Goal: Task Accomplishment & Management: Manage account settings

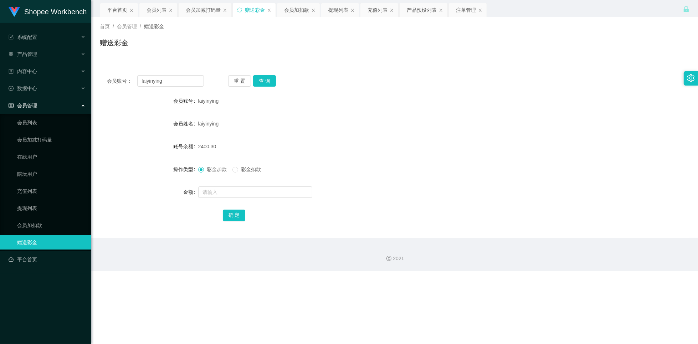
click at [490, 33] on div "首页 / 会员管理 / 赠送彩金 / 赠送彩金" at bounding box center [395, 38] width 590 height 31
click at [332, 9] on div "提现列表" at bounding box center [338, 10] width 20 height 14
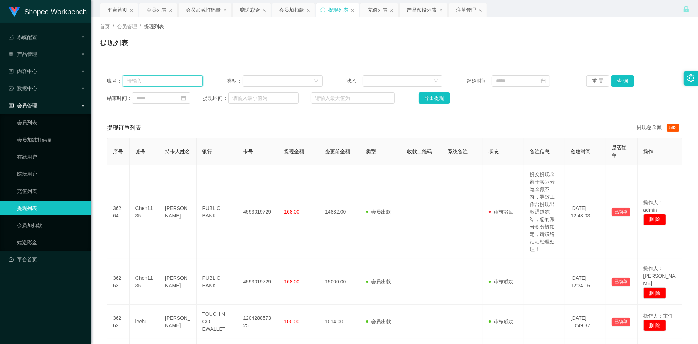
click at [173, 80] on input "text" at bounding box center [163, 80] width 80 height 11
paste input "Franklin"
type input "Franklin"
click at [310, 82] on div at bounding box center [280, 81] width 67 height 11
click at [301, 94] on li "人工取款" at bounding box center [281, 94] width 79 height 11
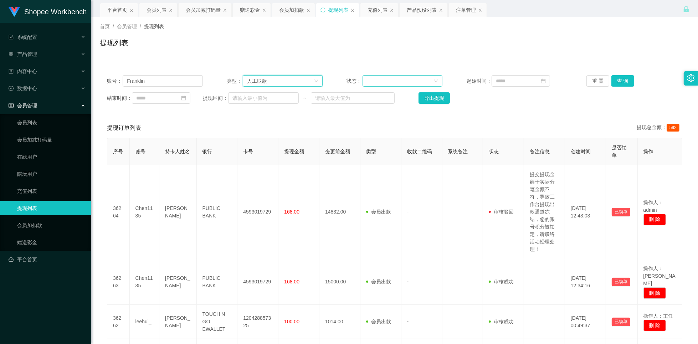
click at [413, 80] on div at bounding box center [400, 81] width 67 height 11
click at [626, 78] on button "查 询" at bounding box center [623, 80] width 23 height 11
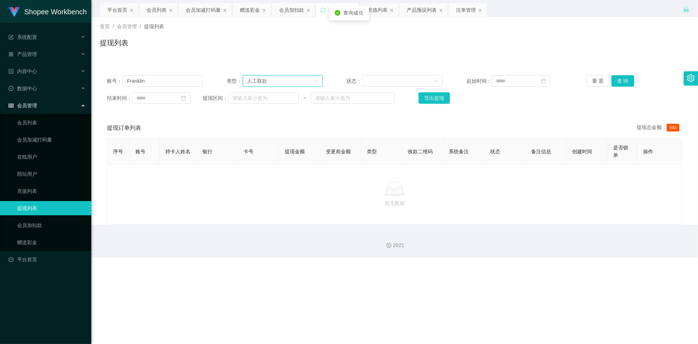
click at [275, 80] on div "人工取款" at bounding box center [280, 81] width 67 height 11
click at [272, 107] on li "会员出款" at bounding box center [281, 105] width 79 height 11
click at [627, 81] on button "查 询" at bounding box center [623, 80] width 23 height 11
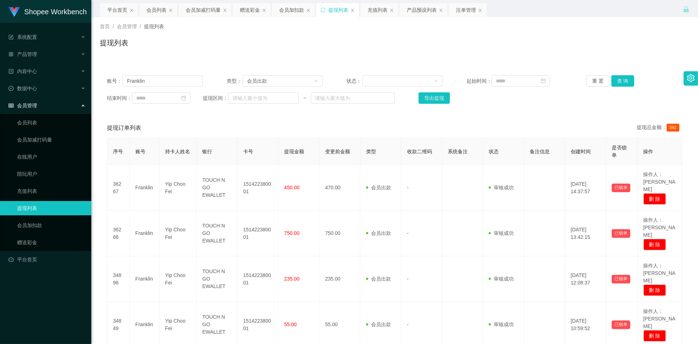
click at [381, 130] on div "提现订单列表 提现总金额： 592" at bounding box center [395, 128] width 576 height 20
